Goal: Task Accomplishment & Management: Complete application form

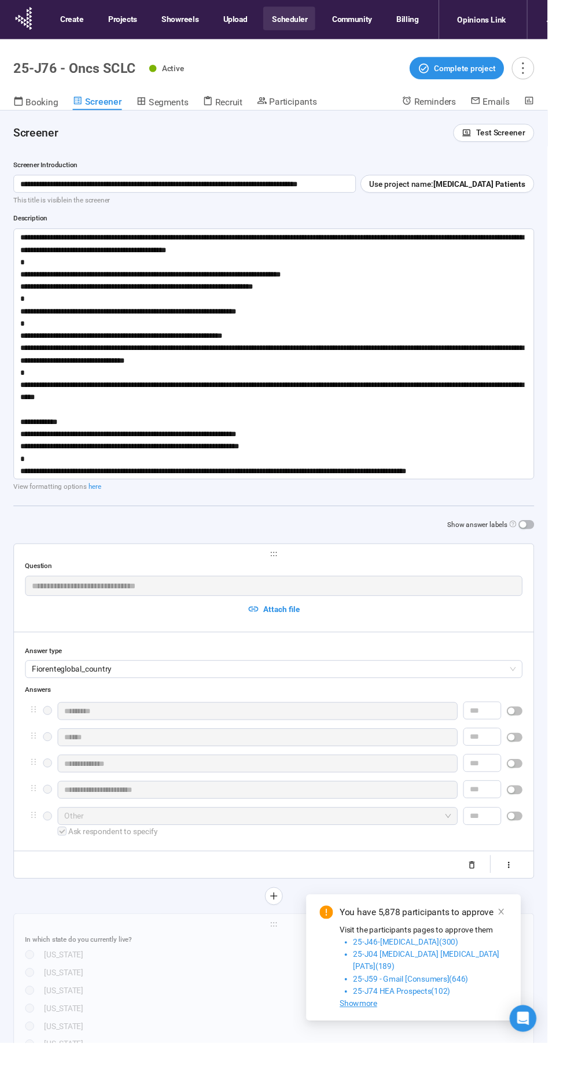
click at [512, 134] on span "Test Screener" at bounding box center [518, 137] width 51 height 13
click at [508, 197] on link "Test screener" at bounding box center [502, 197] width 47 height 9
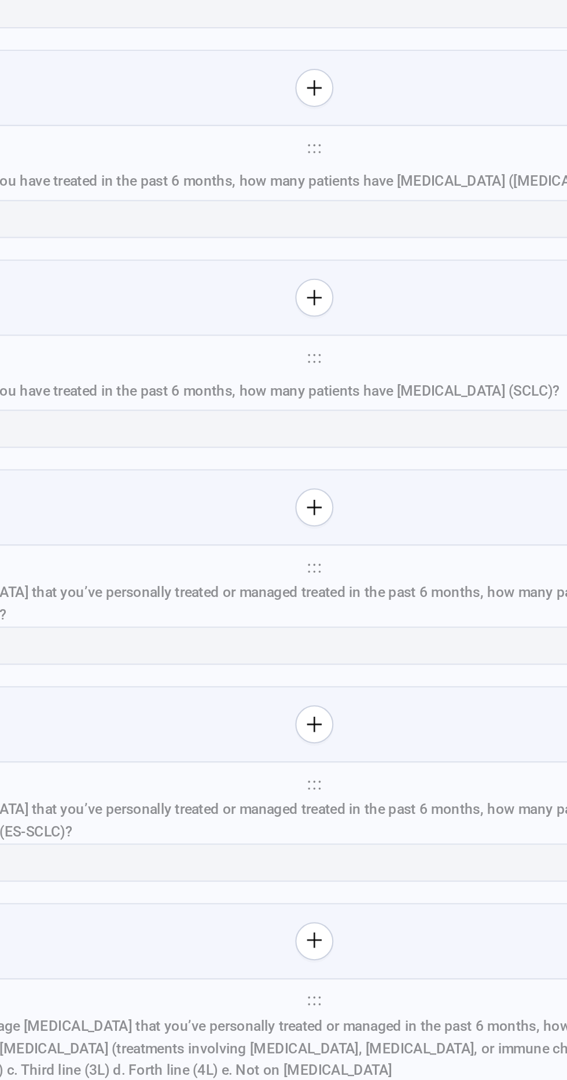
scroll to position [1, 0]
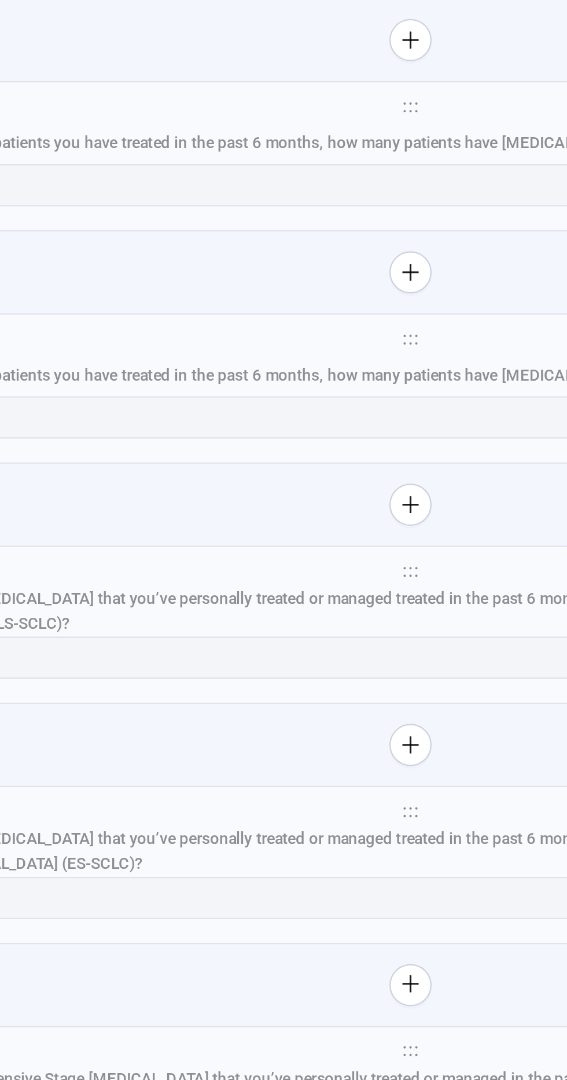
click at [238, 511] on div "Of your patients with [MEDICAL_DATA] that you’ve personally treated or managed …" at bounding box center [249, 505] width 446 height 22
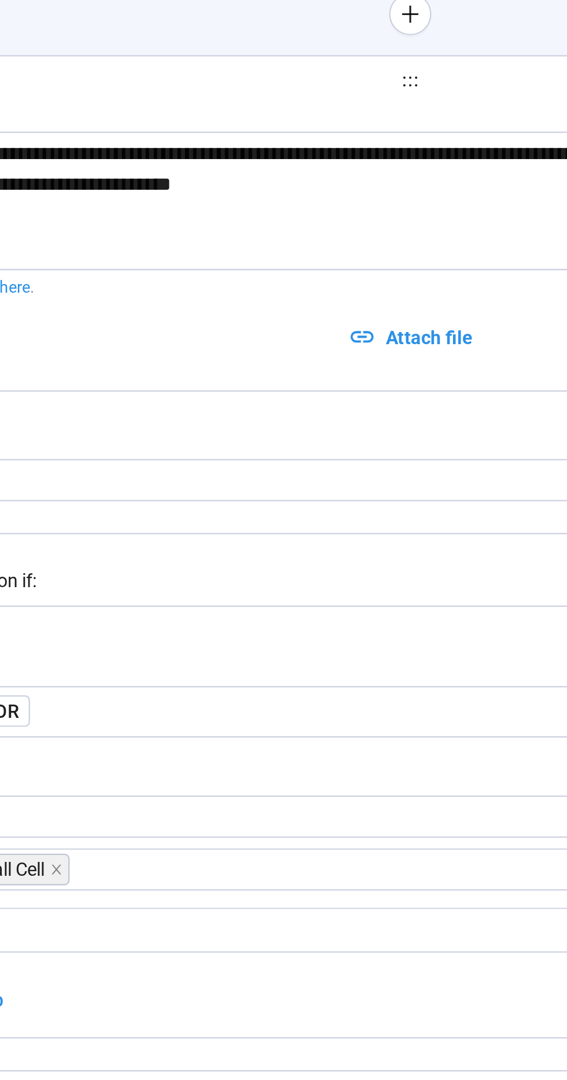
click at [224, 422] on div "Only show this question if:" at bounding box center [283, 428] width 515 height 13
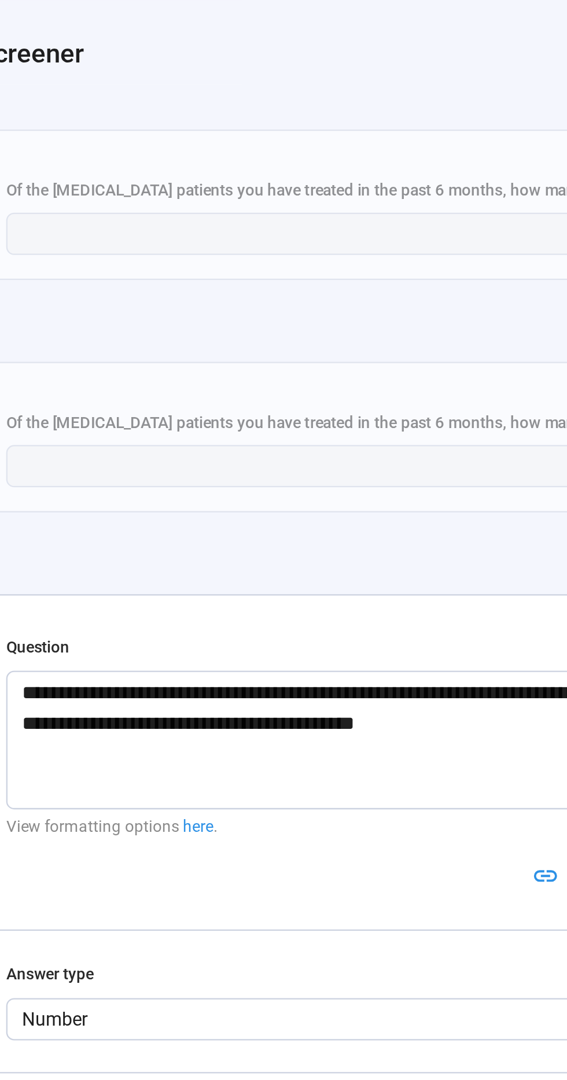
scroll to position [5866, 0]
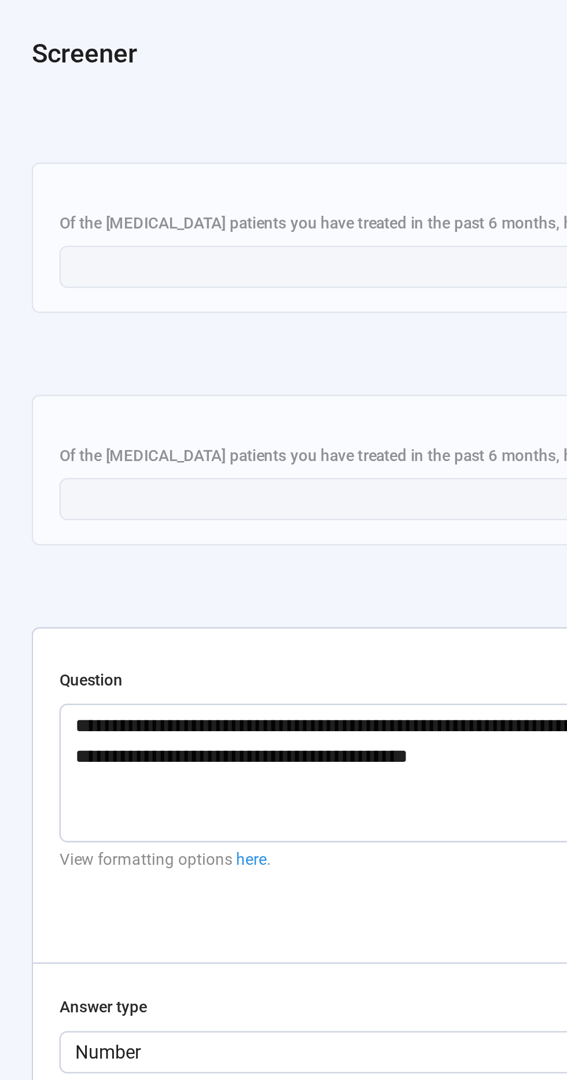
click at [169, 205] on div "**********" at bounding box center [283, 217] width 538 height 65
click at [160, 200] on span "holder" at bounding box center [283, 196] width 515 height 8
click at [153, 302] on span "holder" at bounding box center [283, 298] width 515 height 8
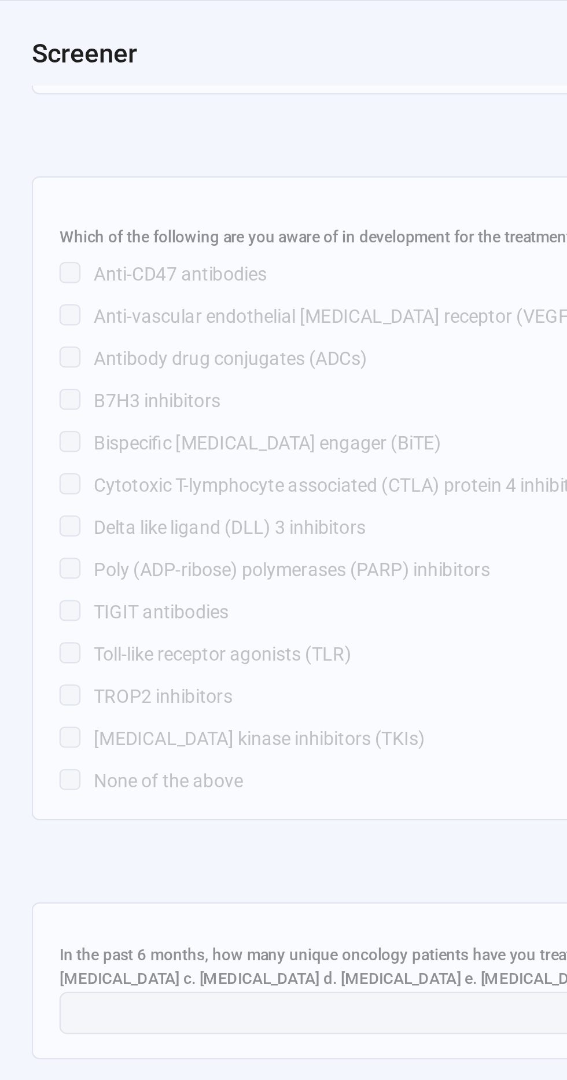
scroll to position [0, 0]
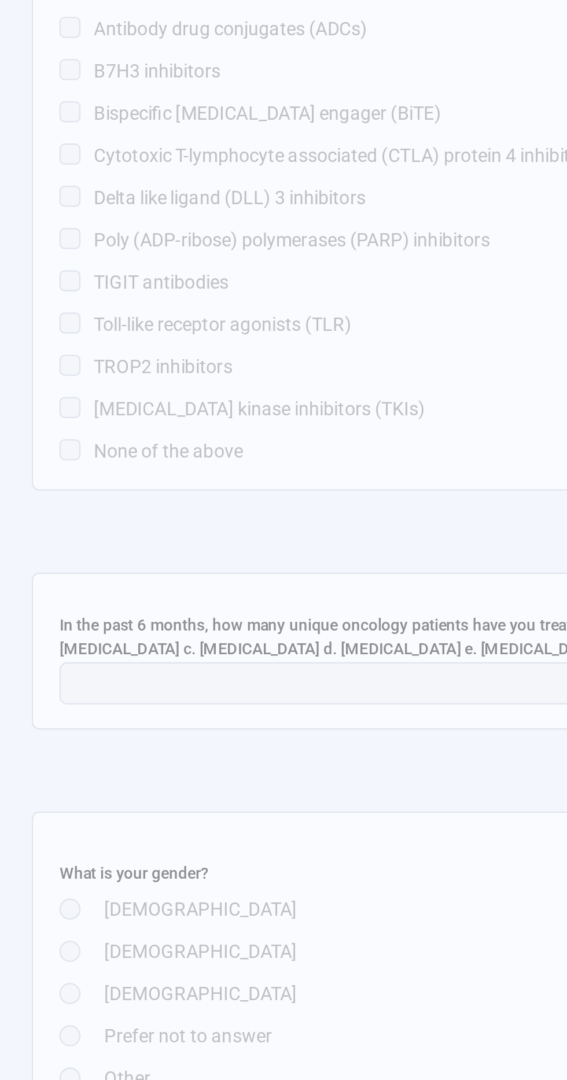
click at [156, 682] on div "[DEMOGRAPHIC_DATA]" at bounding box center [293, 675] width 495 height 13
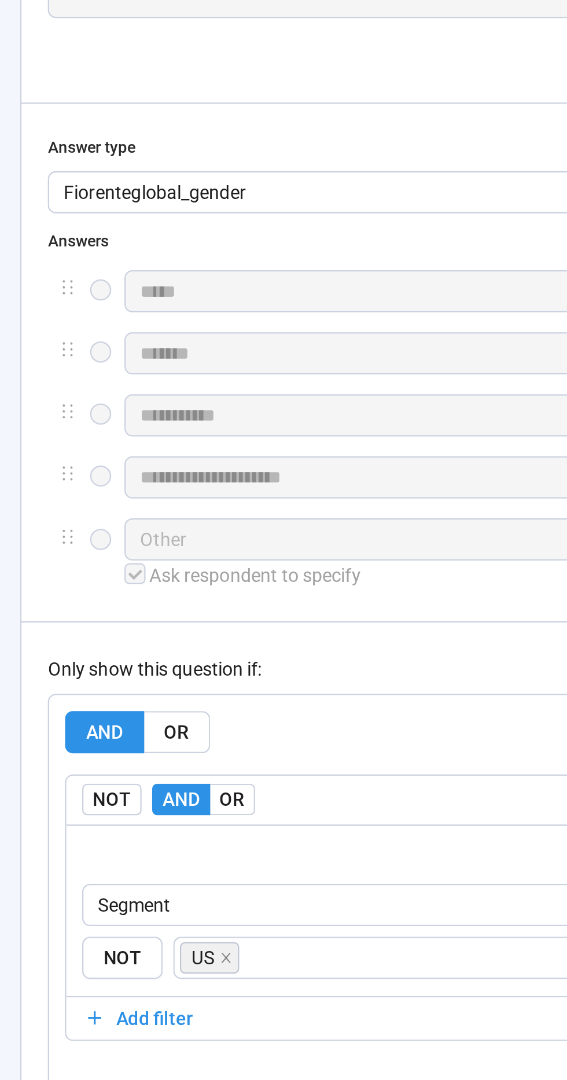
scroll to position [7021, 0]
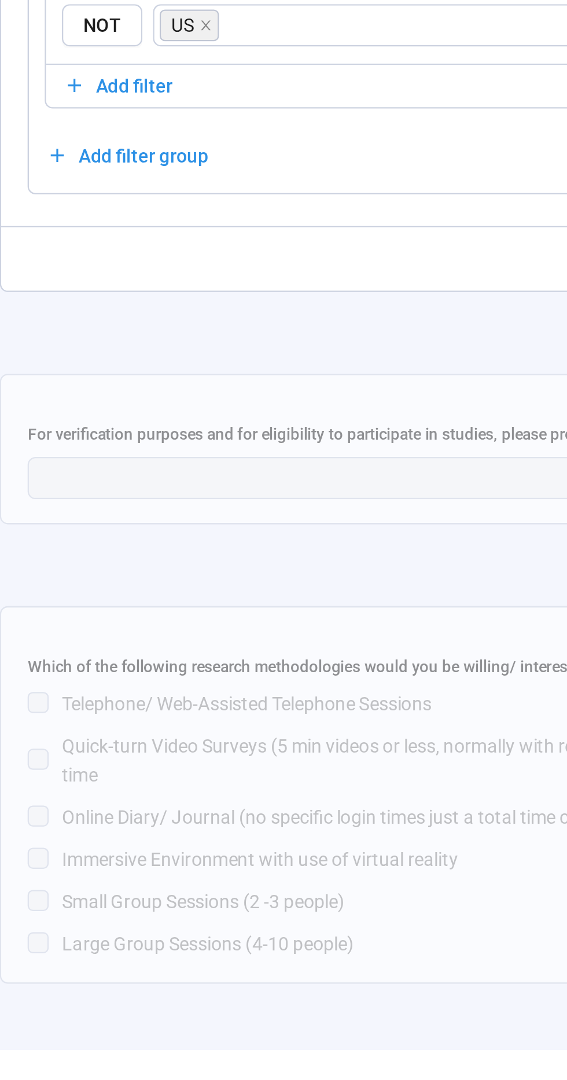
click at [171, 818] on div "For verification purposes and for eligibility to participate in studies, please…" at bounding box center [283, 810] width 515 height 19
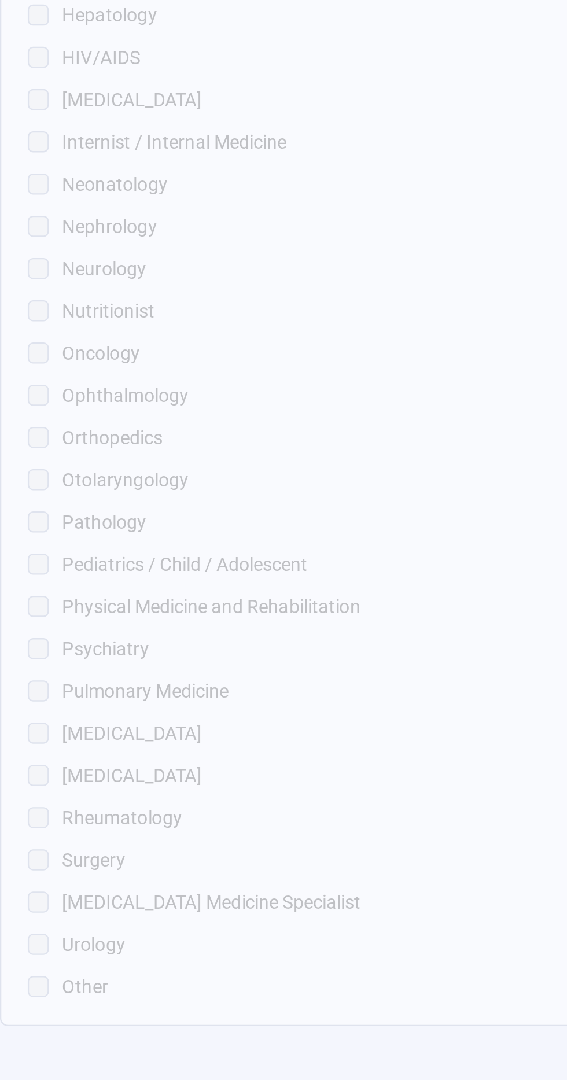
scroll to position [3051, 0]
